Goal: Transaction & Acquisition: Purchase product/service

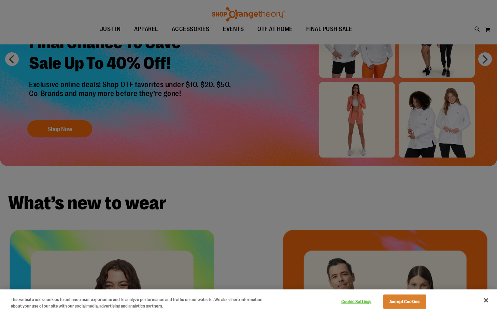
scroll to position [102, 0]
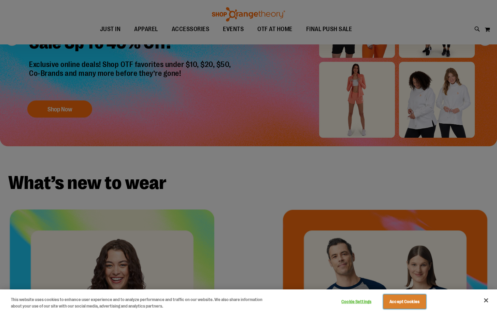
click at [394, 300] on button "Accept Cookies" at bounding box center [404, 301] width 43 height 14
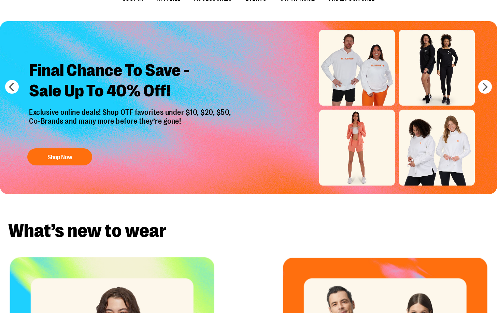
scroll to position [0, 0]
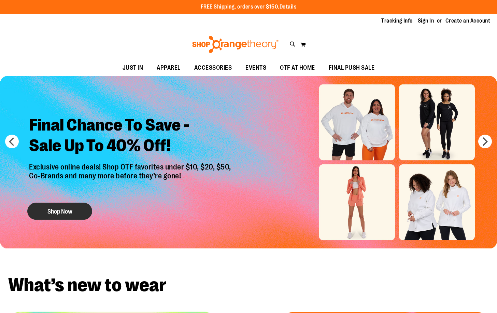
click at [75, 212] on button "Shop Now" at bounding box center [59, 211] width 65 height 17
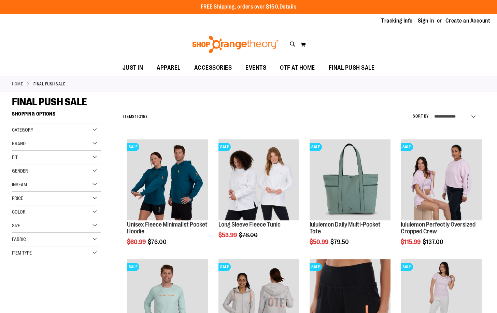
click at [73, 225] on div "Size" at bounding box center [56, 226] width 89 height 14
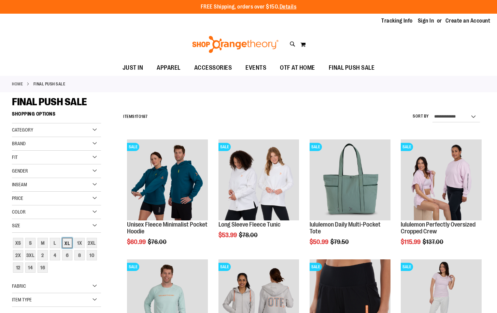
click at [70, 242] on div "XL" at bounding box center [67, 243] width 10 height 10
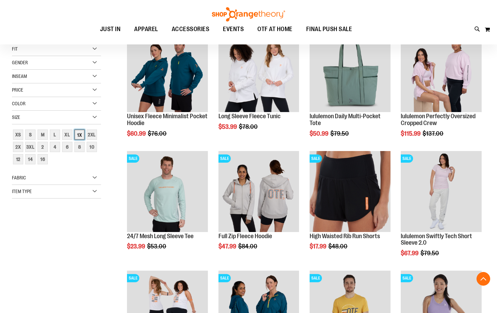
click at [78, 133] on div "1X" at bounding box center [79, 134] width 10 height 10
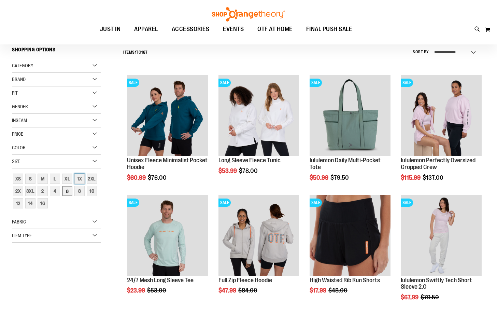
scroll to position [64, 0]
click at [66, 177] on div "XL" at bounding box center [67, 179] width 10 height 10
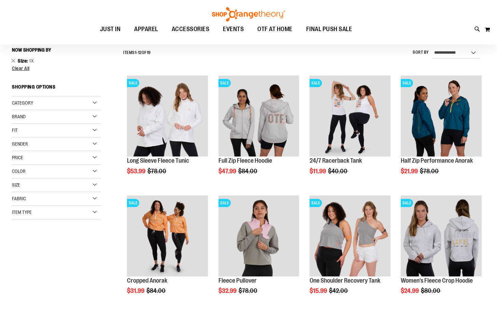
click at [91, 186] on div "Size" at bounding box center [56, 185] width 89 height 14
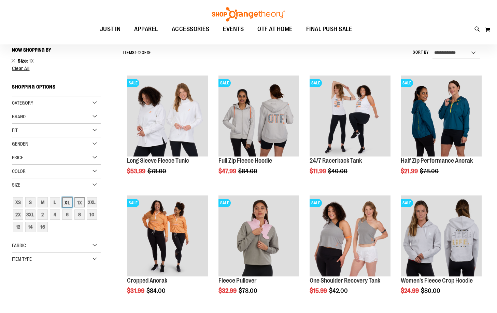
click at [66, 198] on div "XL" at bounding box center [67, 202] width 10 height 10
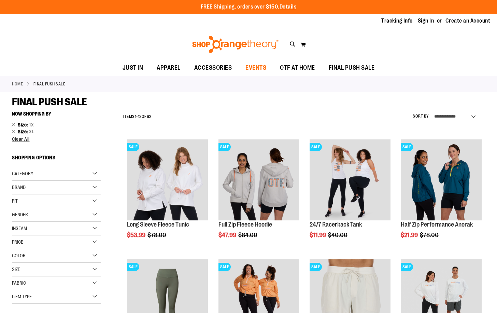
click at [264, 67] on span "EVENTS" at bounding box center [255, 67] width 21 height 15
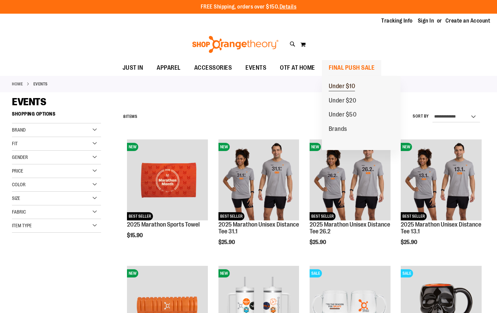
click at [348, 84] on span "Under $10" at bounding box center [342, 87] width 27 height 9
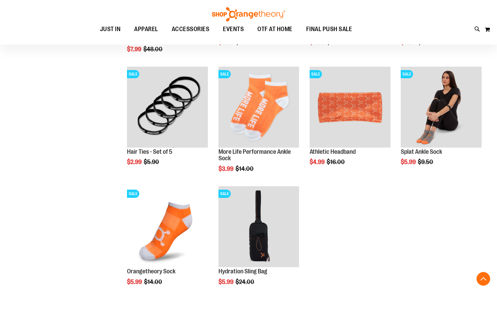
scroll to position [444, 0]
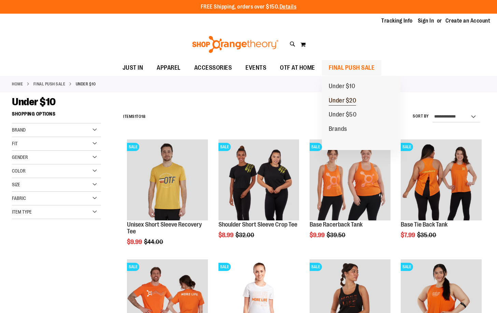
click at [337, 98] on span "Under $20" at bounding box center [343, 101] width 28 height 9
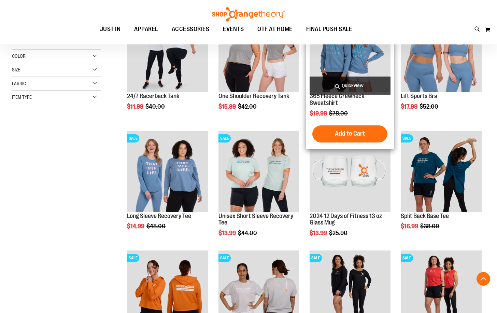
scroll to position [136, 0]
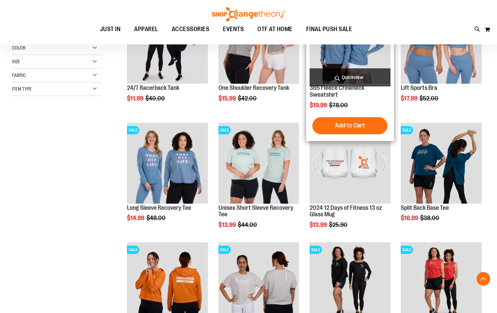
scroll to position [102, 0]
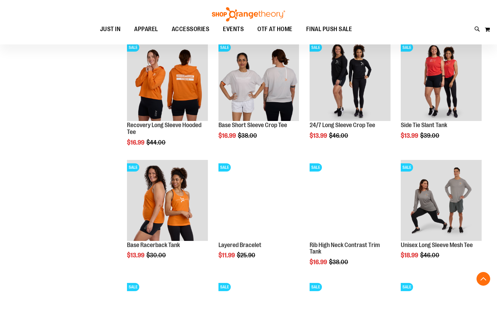
scroll to position [341, 0]
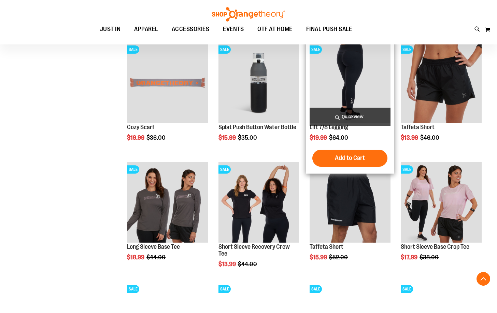
scroll to position [722, 0]
